Goal: Task Accomplishment & Management: Use online tool/utility

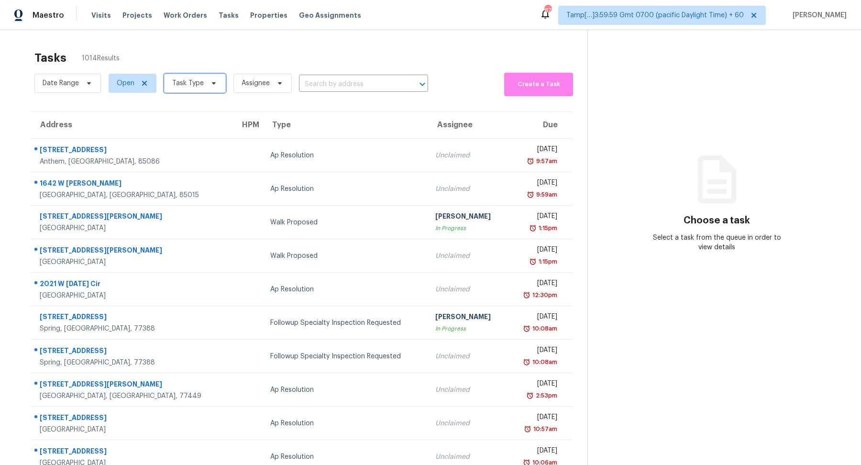
click at [213, 83] on icon at bounding box center [214, 83] width 8 height 8
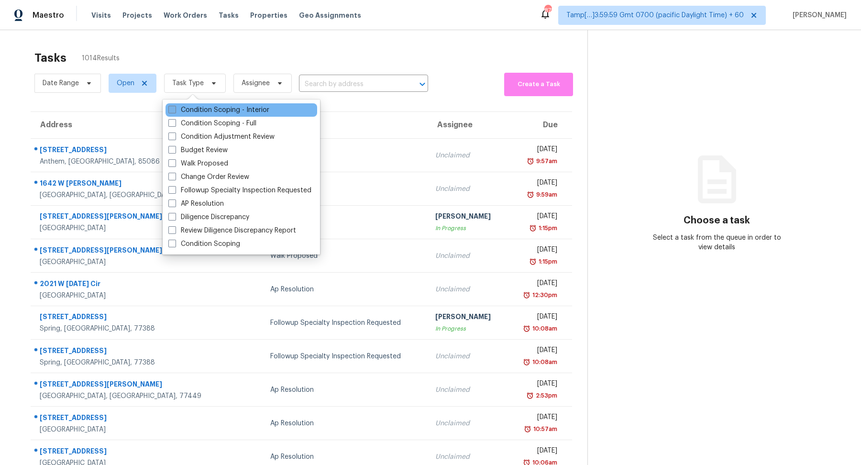
click at [223, 113] on label "Condition Scoping - Interior" at bounding box center [218, 110] width 101 height 10
click at [175, 111] on input "Condition Scoping - Interior" at bounding box center [171, 108] width 6 height 6
checkbox input "true"
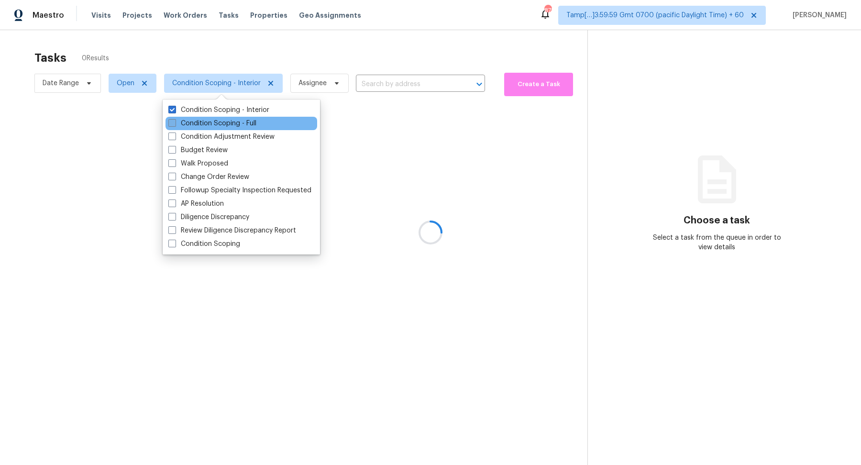
click at [227, 121] on label "Condition Scoping - Full" at bounding box center [212, 124] width 88 height 10
click at [175, 121] on input "Condition Scoping - Full" at bounding box center [171, 122] width 6 height 6
checkbox input "true"
click at [417, 34] on div at bounding box center [430, 232] width 861 height 465
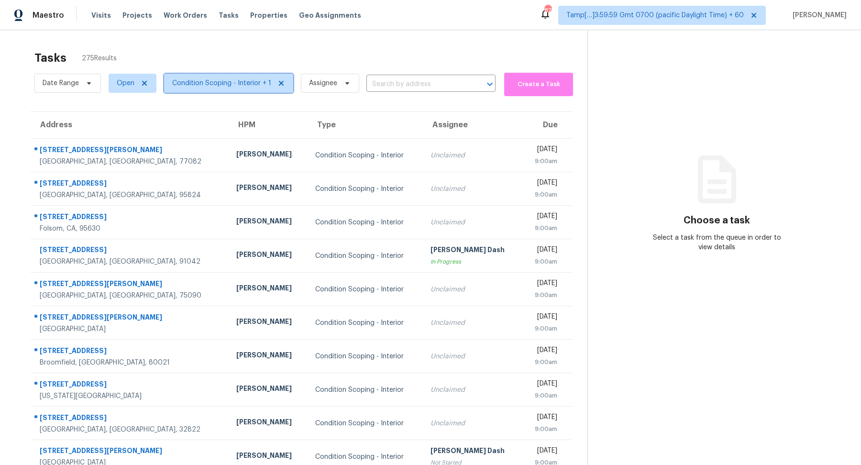
click at [212, 82] on span "Condition Scoping - Interior + 1" at bounding box center [221, 83] width 99 height 10
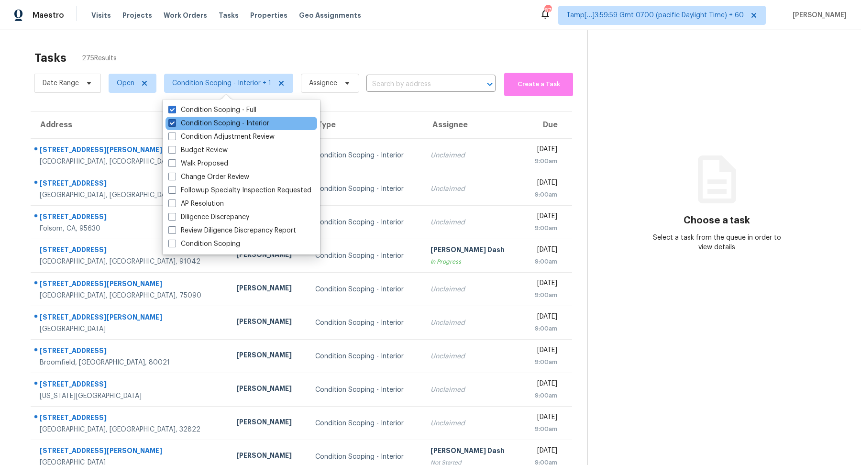
click at [222, 127] on label "Condition Scoping - Interior" at bounding box center [218, 124] width 101 height 10
click at [175, 125] on input "Condition Scoping - Interior" at bounding box center [171, 122] width 6 height 6
checkbox input "false"
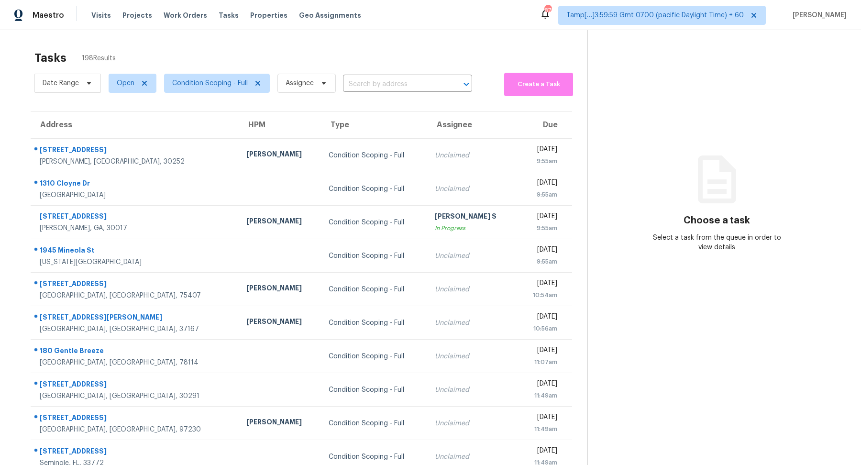
click at [345, 59] on div "Tasks 198 Results" at bounding box center [310, 57] width 553 height 25
click at [229, 87] on span "Condition Scoping - Full" at bounding box center [210, 83] width 76 height 10
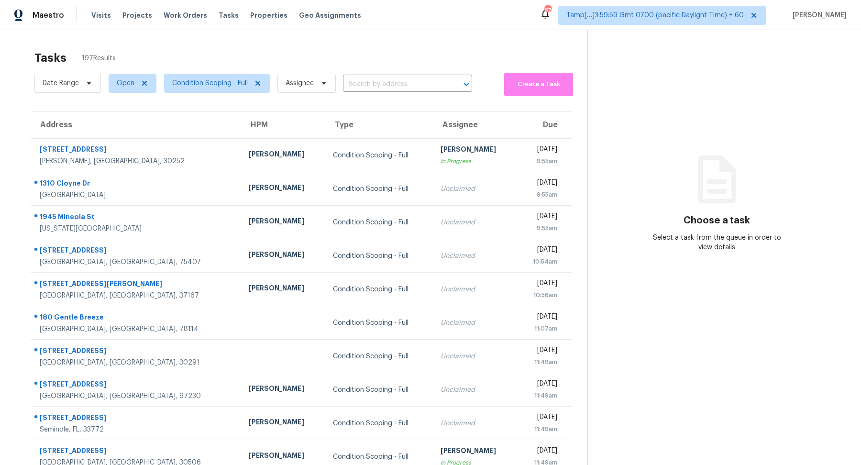
click at [285, 65] on div "Tasks 197 Results" at bounding box center [310, 57] width 553 height 25
click at [186, 79] on span "Condition Scoping - Full" at bounding box center [210, 83] width 76 height 10
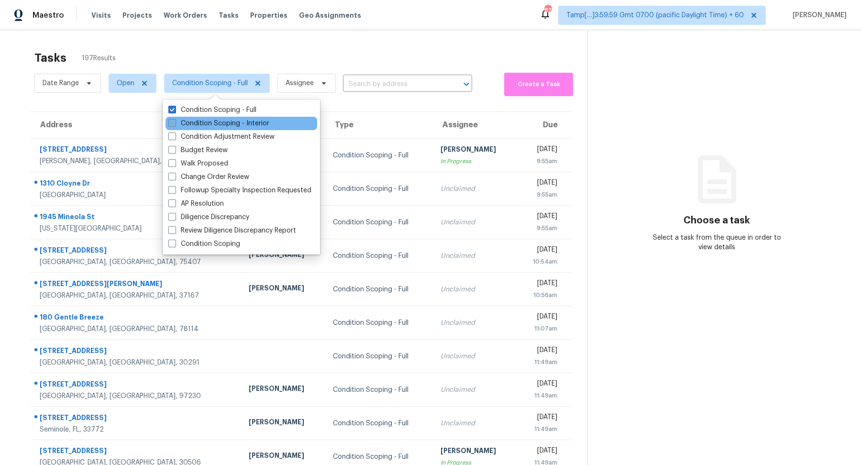
click at [198, 122] on label "Condition Scoping - Interior" at bounding box center [218, 124] width 101 height 10
click at [175, 122] on input "Condition Scoping - Interior" at bounding box center [171, 122] width 6 height 6
checkbox input "true"
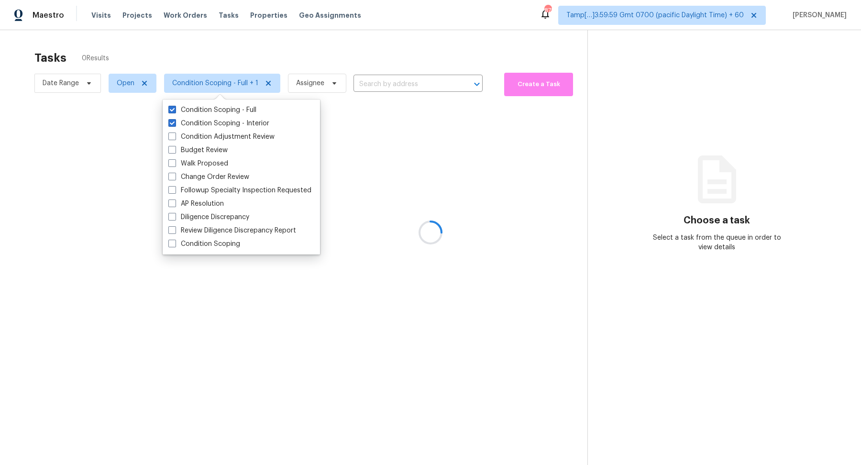
click at [309, 51] on div at bounding box center [430, 232] width 861 height 465
